Goal: Check status: Check status

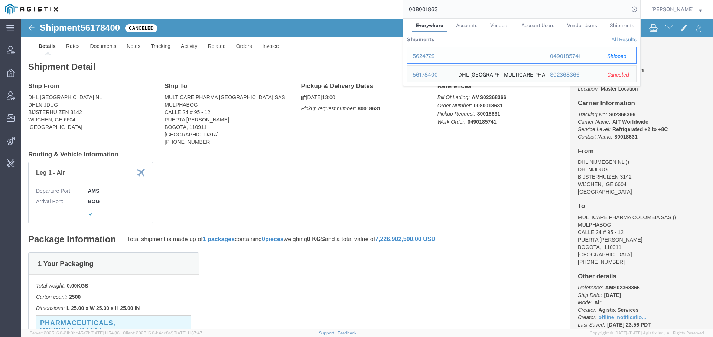
click at [422, 56] on div "56247291" at bounding box center [429, 56] width 35 height 8
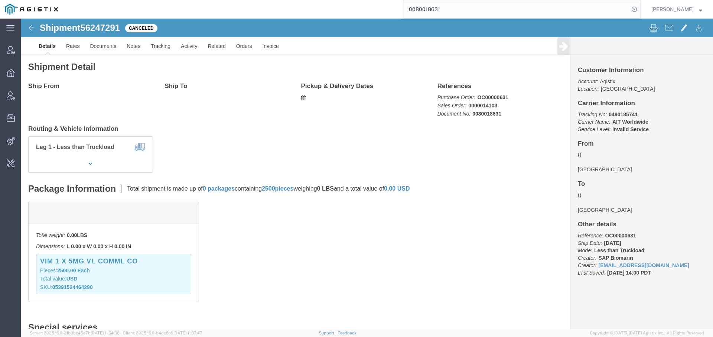
click p "Total value: USD"
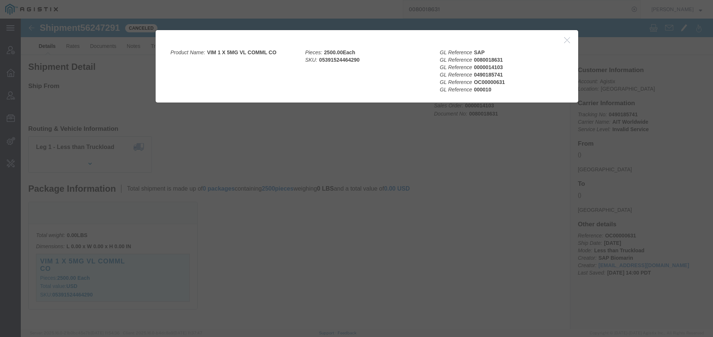
click button "button"
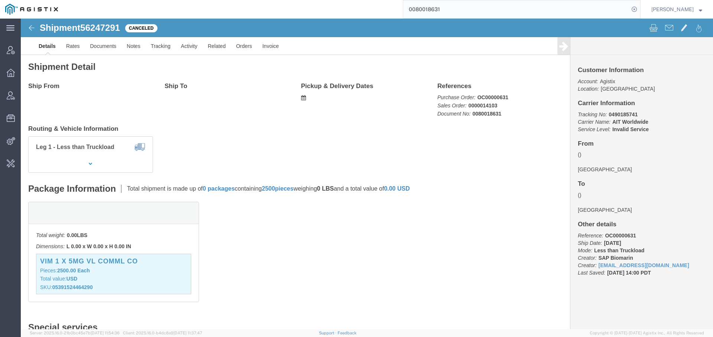
click at [459, 11] on input "0080018631" at bounding box center [516, 9] width 226 height 18
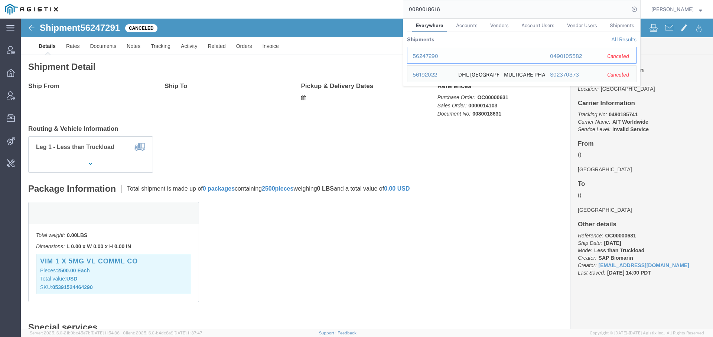
click at [424, 56] on div "56247290" at bounding box center [429, 56] width 35 height 8
click at [457, 13] on input "0080018616" at bounding box center [516, 9] width 226 height 18
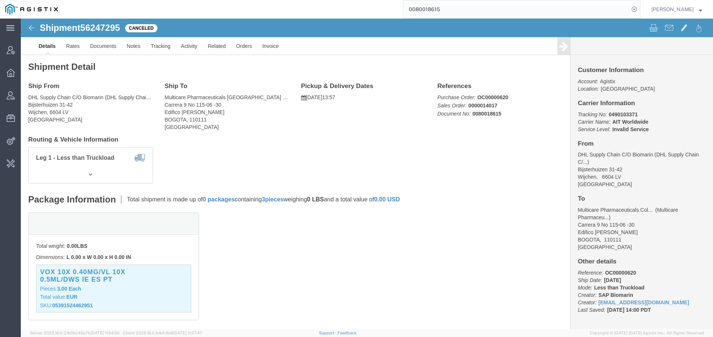
drag, startPoint x: 452, startPoint y: 8, endPoint x: 337, endPoint y: -8, distance: 115.8
click at [337, 0] on html "main_menu Created with Sketch. Collapse Menu Account Manager Overview Vendor Ma…" at bounding box center [356, 168] width 713 height 337
type input "S02370290"
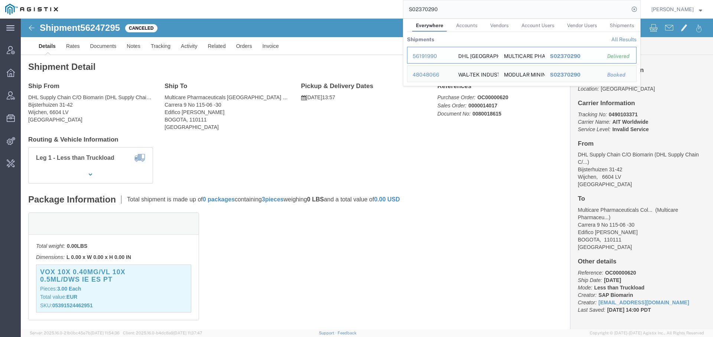
click at [420, 53] on div "56191990" at bounding box center [429, 56] width 35 height 8
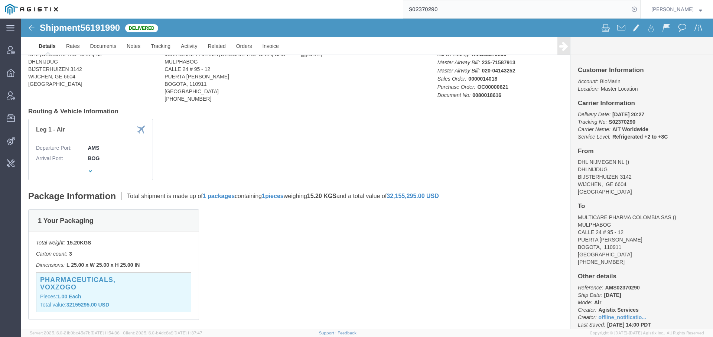
scroll to position [43, 0]
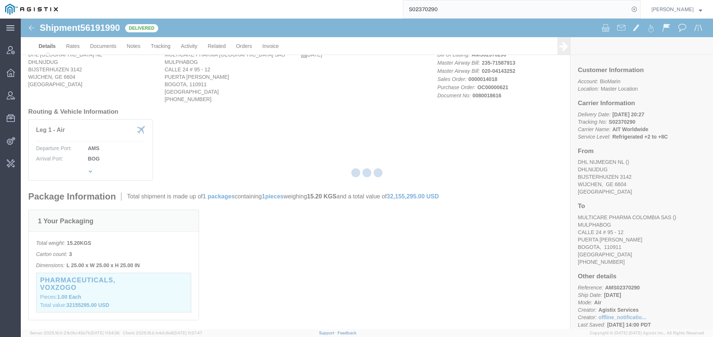
click at [417, 6] on input "S02370290" at bounding box center [516, 9] width 226 height 18
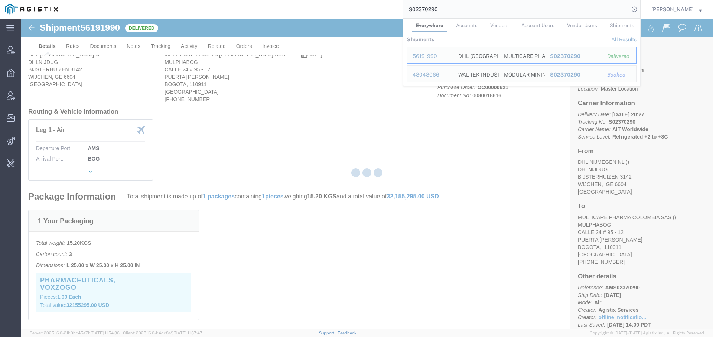
click at [417, 6] on input "S02370290" at bounding box center [516, 9] width 226 height 18
paste input "search"
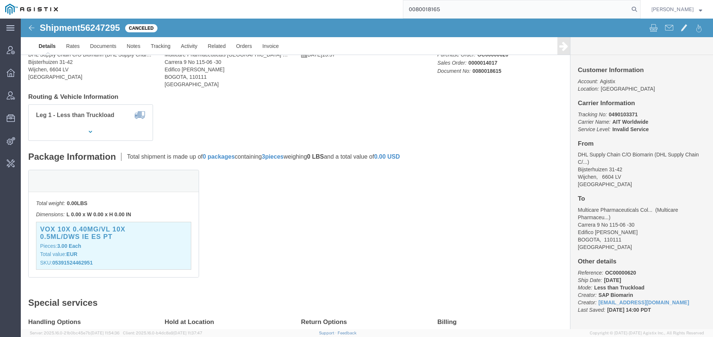
click div "Total weight: 0.00 LBS Dimensions: L 0.00 x W 0.00 x H 0.00 IN Devices: VOX 10X…"
click at [451, 11] on input "0080018165" at bounding box center [516, 9] width 226 height 18
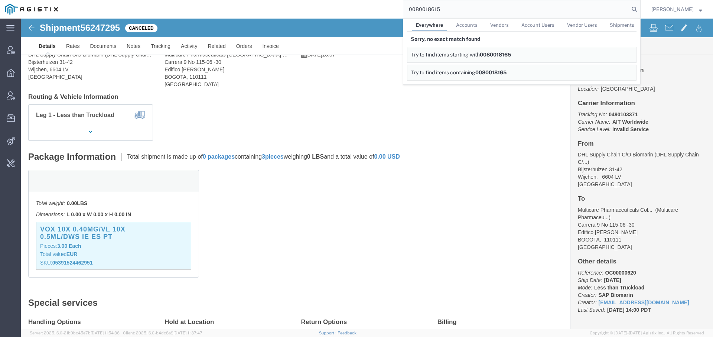
type input "0080018615"
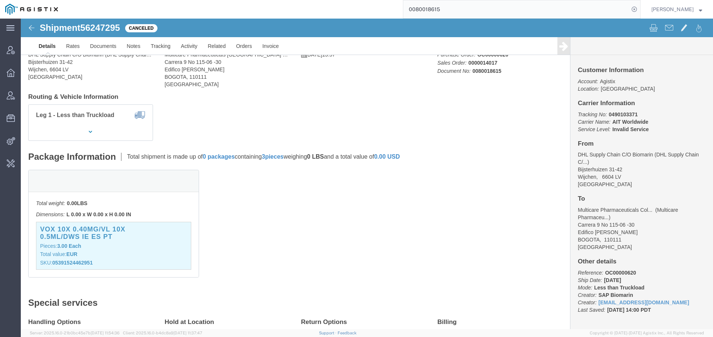
click at [444, 10] on input "0080018615" at bounding box center [516, 9] width 226 height 18
click div "Total weight: 0.00 LBS Dimensions: L 0.00 x W 0.00 x H 0.00 IN Devices: VOX 10X…"
